Goal: Navigation & Orientation: Find specific page/section

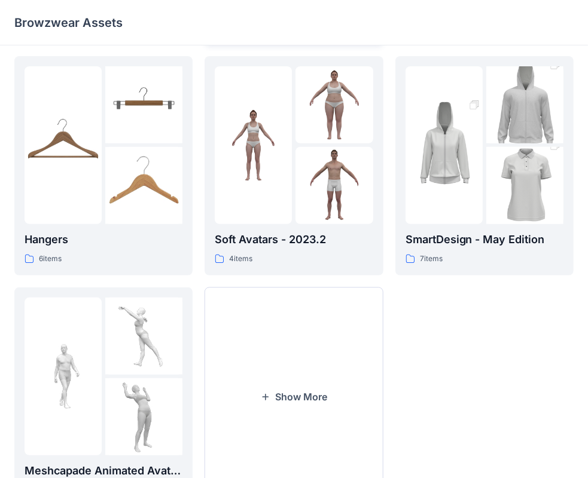
scroll to position [297, 0]
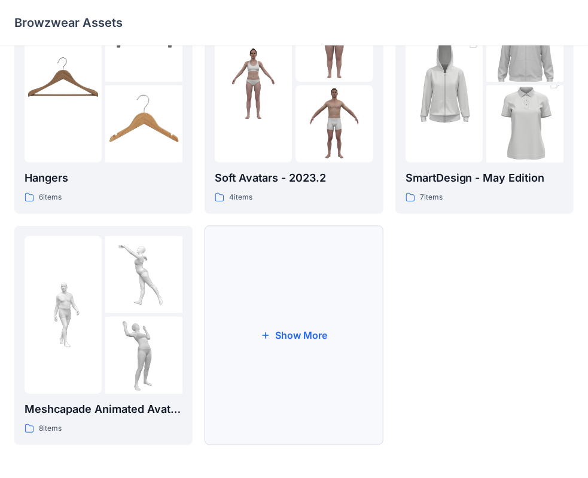
click at [268, 334] on icon "button" at bounding box center [266, 336] width 10 height 10
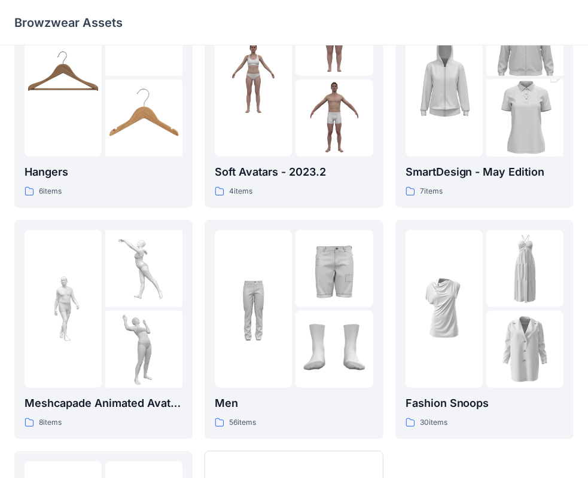
scroll to position [289, 0]
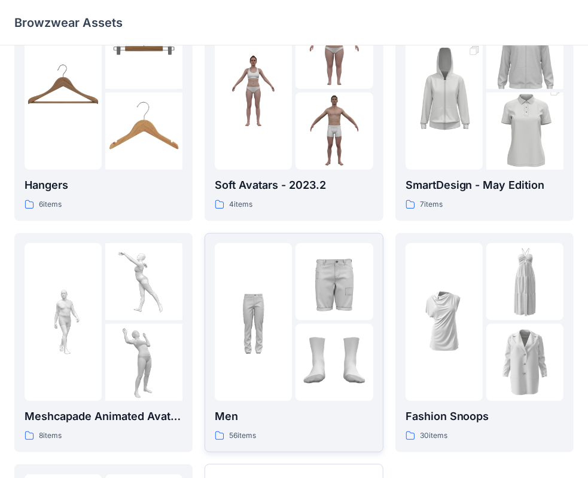
click at [288, 352] on img at bounding box center [253, 322] width 77 height 77
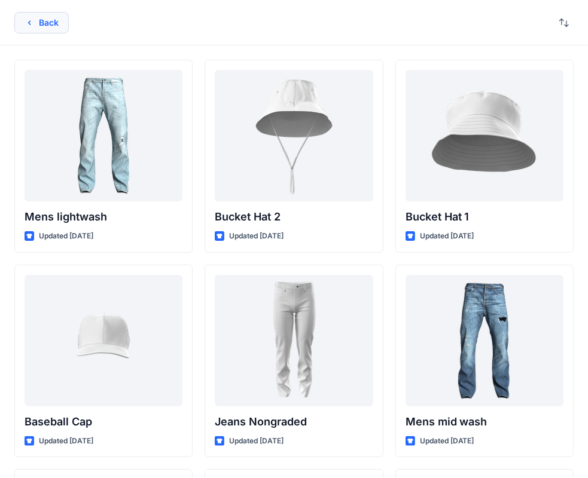
click at [41, 24] on button "Back" at bounding box center [41, 23] width 54 height 22
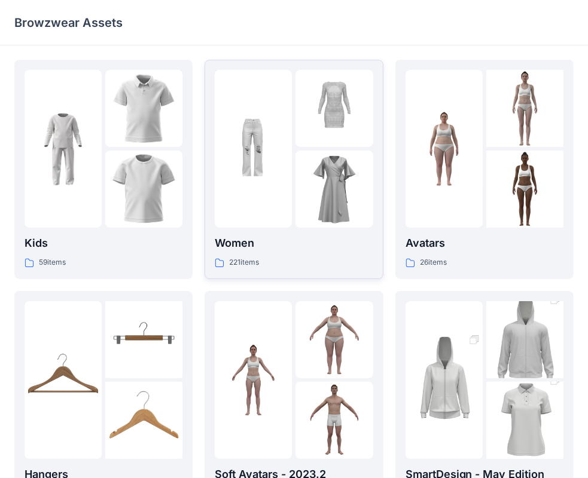
click at [266, 218] on div at bounding box center [253, 149] width 77 height 158
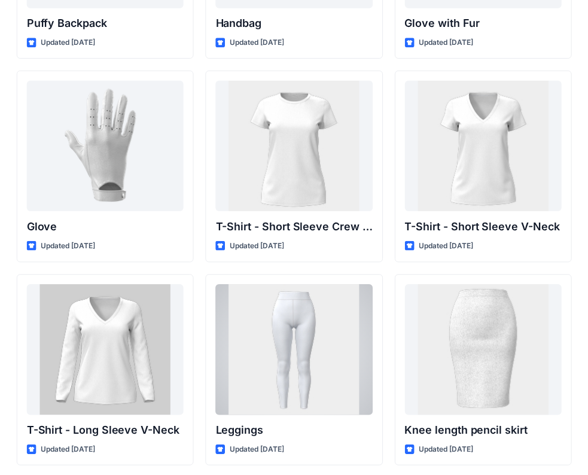
scroll to position [9461, 0]
